Goal: Task Accomplishment & Management: Complete application form

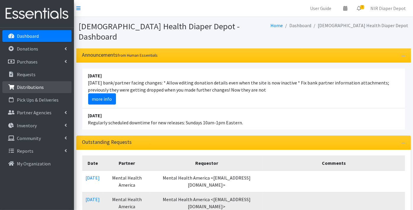
click at [31, 86] on p "Distributions" at bounding box center [30, 87] width 27 height 6
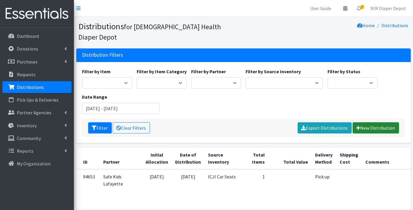
click at [373, 123] on link "New Distribution" at bounding box center [376, 128] width 46 height 11
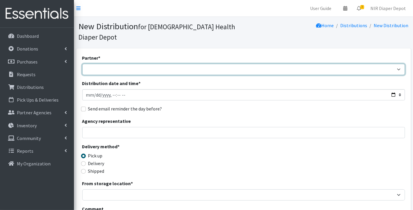
click at [100, 64] on select "ANEW Minitries Crown Point Prenatal Assistance [PERSON_NAME] Prenatal Assistanc…" at bounding box center [243, 69] width 323 height 11
select select "2553"
click at [82, 64] on select "ANEW Minitries Crown Point Prenatal Assistance [PERSON_NAME] Prenatal Assistanc…" at bounding box center [243, 69] width 323 height 11
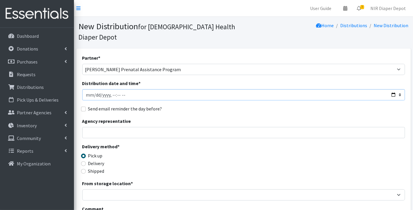
click at [94, 89] on input "Distribution date and time *" at bounding box center [243, 94] width 323 height 11
type input "[DATE]T23:59"
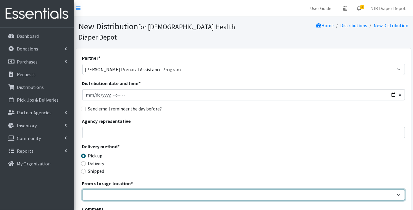
click at [90, 190] on select "Crown Point Bulk Storage Crown Point Prenatal Assistance Program Grant Car Seat…" at bounding box center [243, 195] width 323 height 11
select select "261"
click at [82, 190] on select "Crown Point Bulk Storage Crown Point Prenatal Assistance Program Grant Car Seat…" at bounding box center [243, 195] width 323 height 11
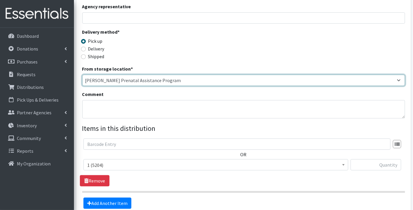
scroll to position [131, 0]
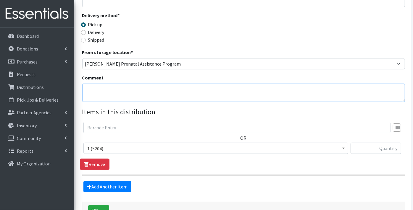
click at [99, 84] on textarea "Comment" at bounding box center [243, 93] width 323 height 18
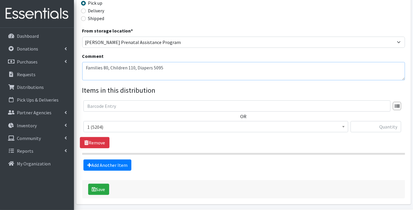
scroll to position [163, 0]
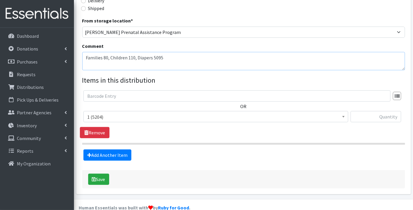
type textarea "Families 80, Children 110, Diapers 5095"
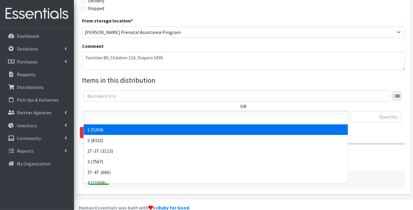
click at [120, 113] on span "1 (5204)" at bounding box center [215, 117] width 257 height 8
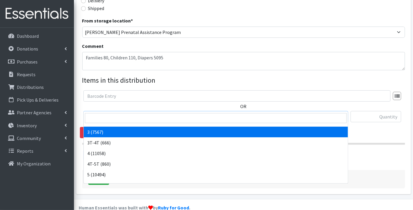
scroll to position [186, 0]
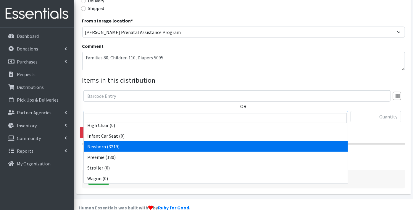
select select "9184"
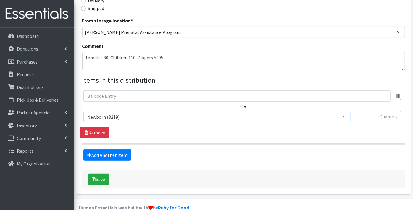
click at [371, 111] on input "text" at bounding box center [376, 116] width 51 height 11
type input "132"
click at [109, 150] on link "Add Another Item" at bounding box center [107, 155] width 48 height 11
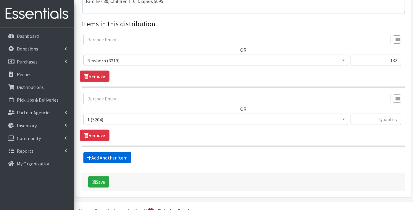
scroll to position [222, 0]
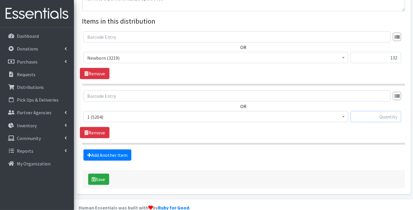
click at [382, 111] on input "text" at bounding box center [376, 116] width 51 height 11
type input "76"
click at [86, 150] on link "Add Another Item" at bounding box center [107, 155] width 48 height 11
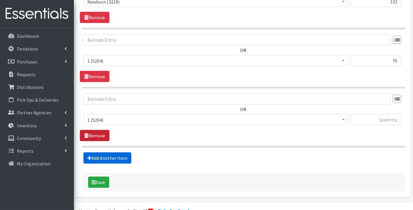
scroll to position [281, 0]
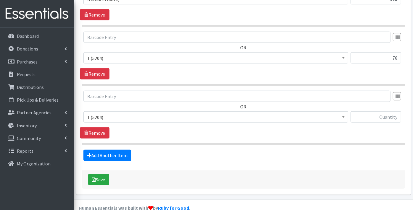
click at [103, 113] on span "1 (5204)" at bounding box center [215, 117] width 257 height 8
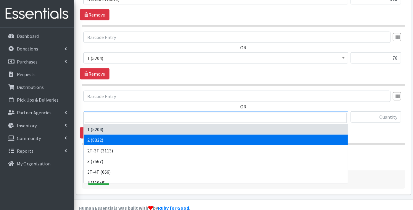
select select "9186"
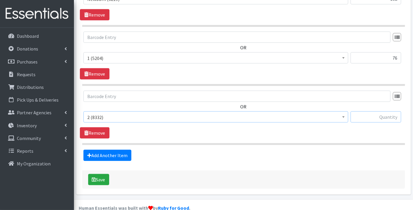
click at [370, 112] on input "text" at bounding box center [376, 117] width 51 height 11
type input "375"
click at [118, 150] on link "Add Another Item" at bounding box center [107, 155] width 48 height 11
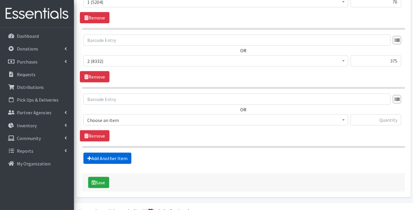
scroll to position [340, 0]
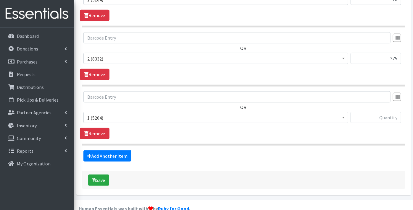
click at [95, 114] on span "1 (5204)" at bounding box center [215, 118] width 257 height 8
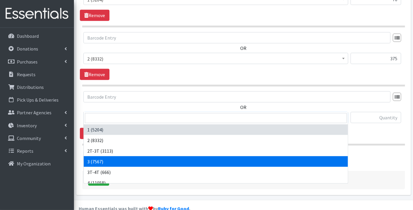
select select "9187"
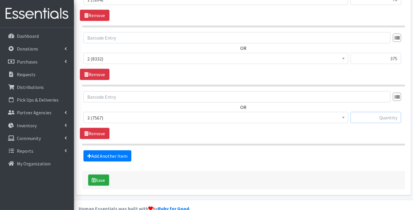
click at [369, 112] on input "text" at bounding box center [376, 117] width 51 height 11
type input "448"
click at [97, 151] on link "Add Another Item" at bounding box center [107, 156] width 48 height 11
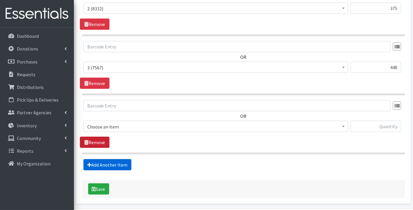
scroll to position [399, 0]
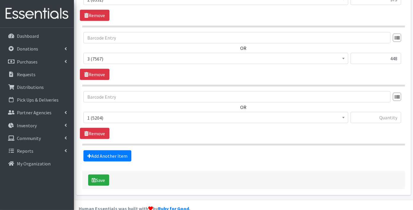
click at [101, 114] on span "1 (5204)" at bounding box center [215, 118] width 257 height 8
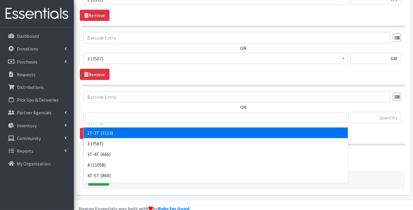
scroll to position [33, 0]
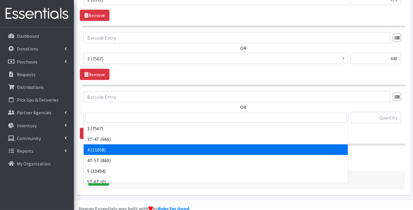
select select "9188"
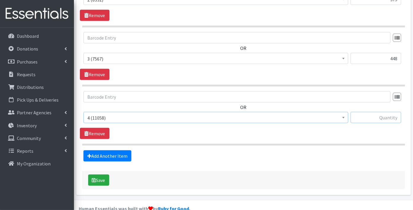
click at [386, 112] on input "text" at bounding box center [376, 117] width 51 height 11
type input "864"
click at [99, 151] on link "Add Another Item" at bounding box center [107, 156] width 48 height 11
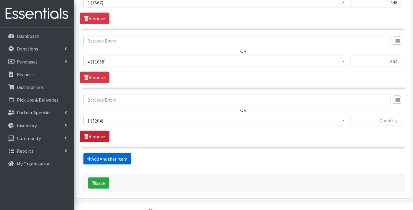
scroll to position [458, 0]
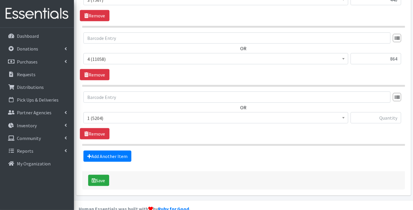
click at [97, 114] on span "1 (5204)" at bounding box center [215, 118] width 257 height 8
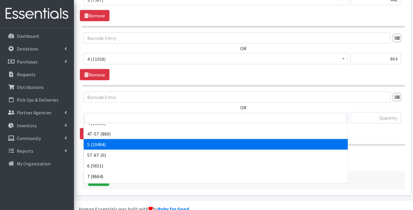
scroll to position [66, 0]
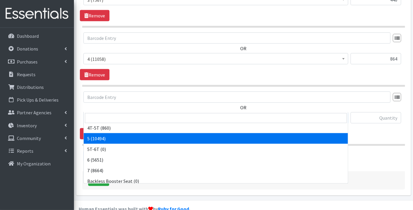
select select "9189"
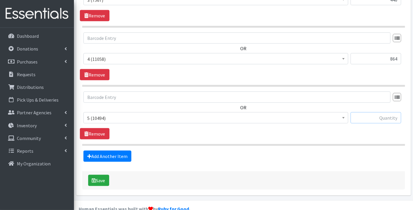
click at [369, 112] on input "text" at bounding box center [376, 117] width 51 height 11
type input "1204"
click at [104, 151] on link "Add Another Item" at bounding box center [107, 156] width 48 height 11
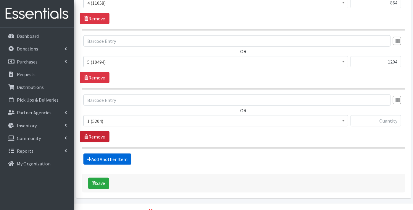
scroll to position [517, 0]
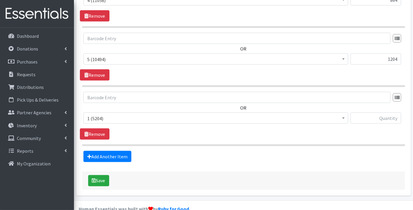
click at [96, 115] on span "1 (5204)" at bounding box center [215, 119] width 257 height 8
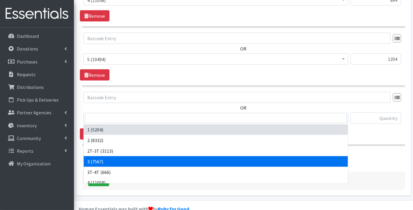
scroll to position [66, 0]
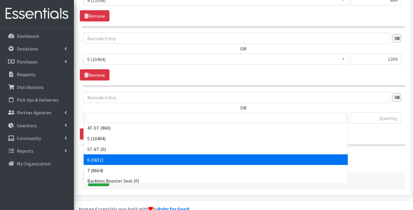
select select "9190"
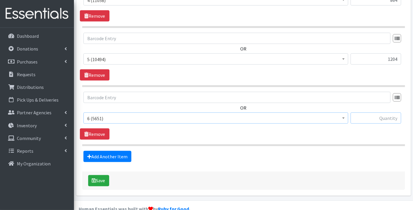
click at [366, 113] on input "text" at bounding box center [376, 118] width 51 height 11
type input "886"
click at [117, 151] on link "Add Another Item" at bounding box center [107, 156] width 48 height 11
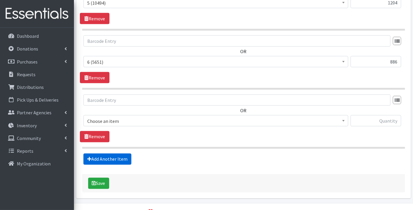
scroll to position [576, 0]
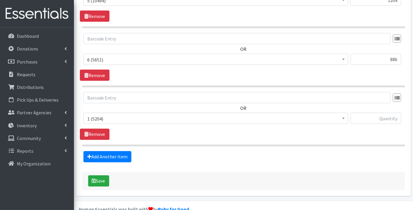
click at [100, 115] on span "1 (5204)" at bounding box center [215, 119] width 257 height 8
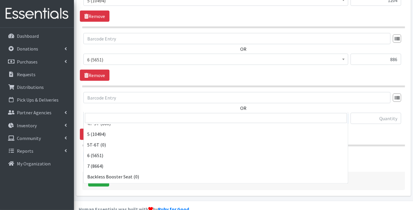
scroll to position [99, 0]
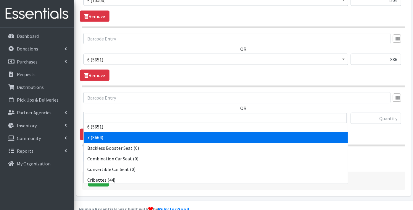
select select "11517"
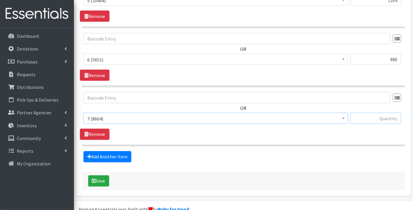
click at [390, 113] on input "text" at bounding box center [376, 118] width 51 height 11
type input "840"
click at [108, 152] on link "Add Another Item" at bounding box center [107, 157] width 48 height 11
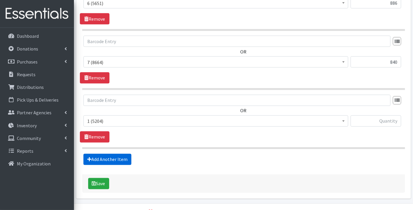
scroll to position [635, 0]
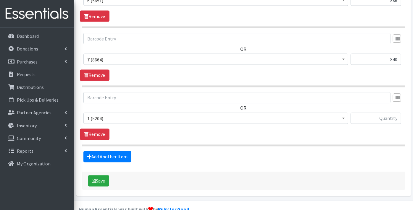
click at [101, 115] on span "1 (5204)" at bounding box center [215, 119] width 257 height 8
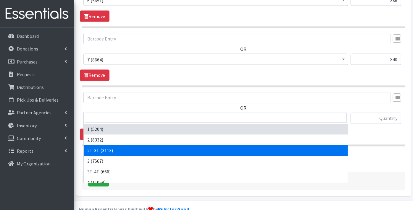
select select "11868"
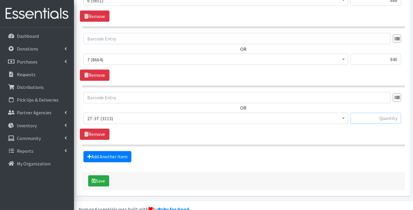
click at [381, 113] on input "text" at bounding box center [376, 118] width 51 height 11
type input "134"
click at [109, 152] on link "Add Another Item" at bounding box center [107, 157] width 48 height 11
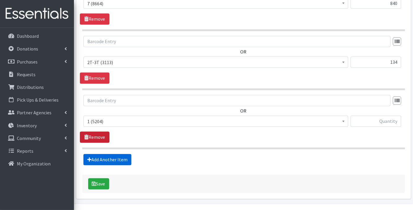
scroll to position [694, 0]
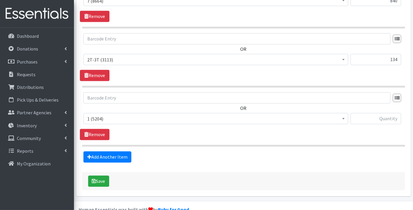
click at [96, 115] on span "1 (5204)" at bounding box center [215, 119] width 257 height 8
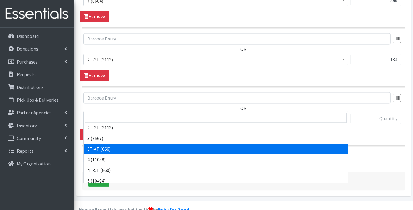
scroll to position [33, 0]
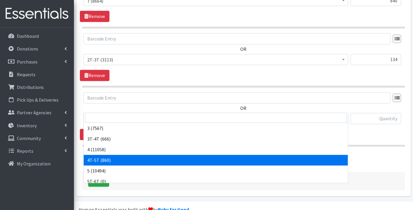
select select "11870"
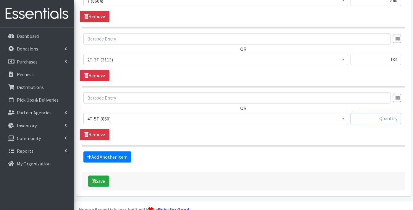
click at [367, 113] on input "text" at bounding box center [376, 118] width 51 height 11
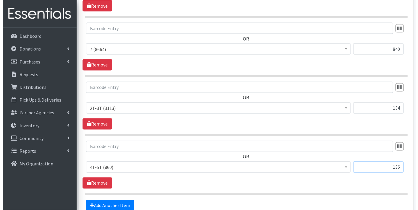
scroll to position [694, 0]
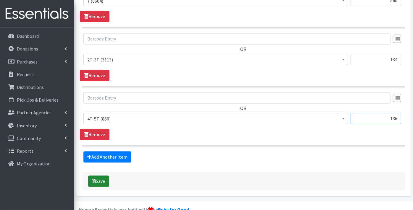
type input "136"
click at [101, 176] on button "Save" at bounding box center [98, 181] width 21 height 11
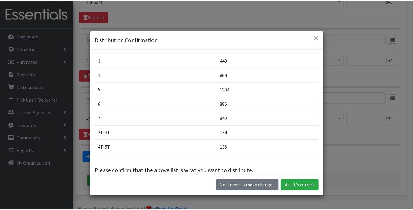
scroll to position [90, 0]
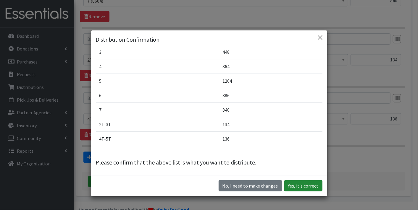
click at [305, 185] on button "Yes, it's correct" at bounding box center [303, 186] width 38 height 11
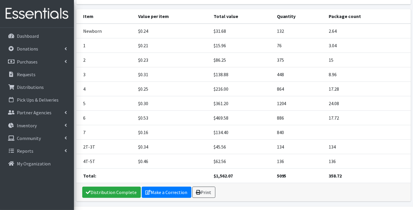
scroll to position [124, 0]
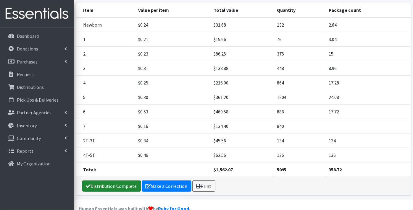
click at [125, 181] on link "Distribution Complete" at bounding box center [111, 186] width 59 height 11
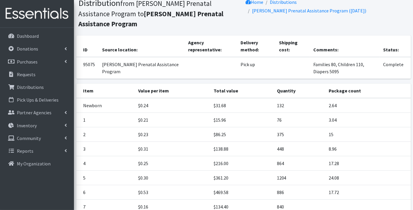
scroll to position [0, 0]
